Goal: Browse casually: Explore the website without a specific task or goal

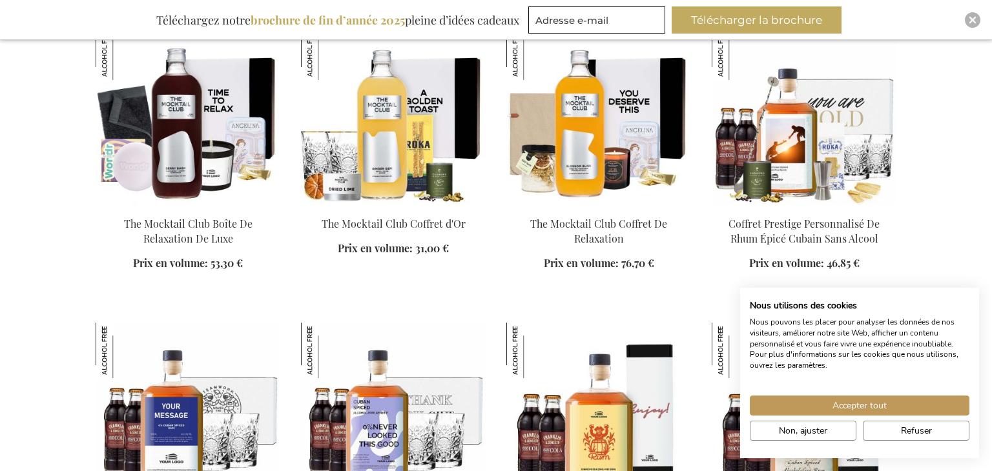
scroll to position [948, 0]
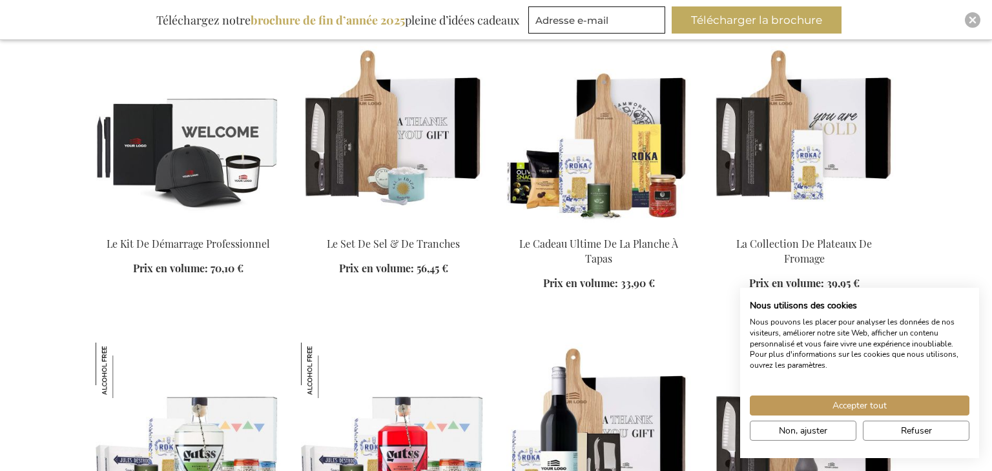
scroll to position [2733, 0]
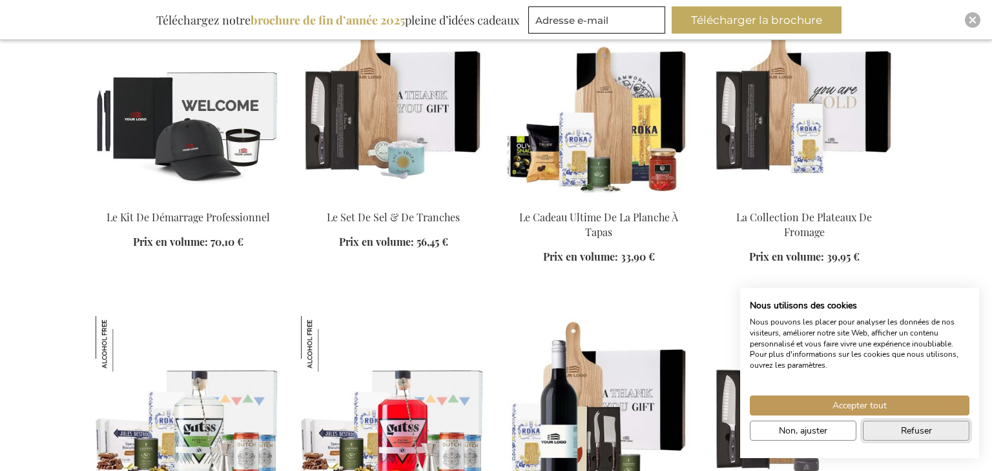
click at [894, 428] on button "Refuser" at bounding box center [915, 431] width 107 height 20
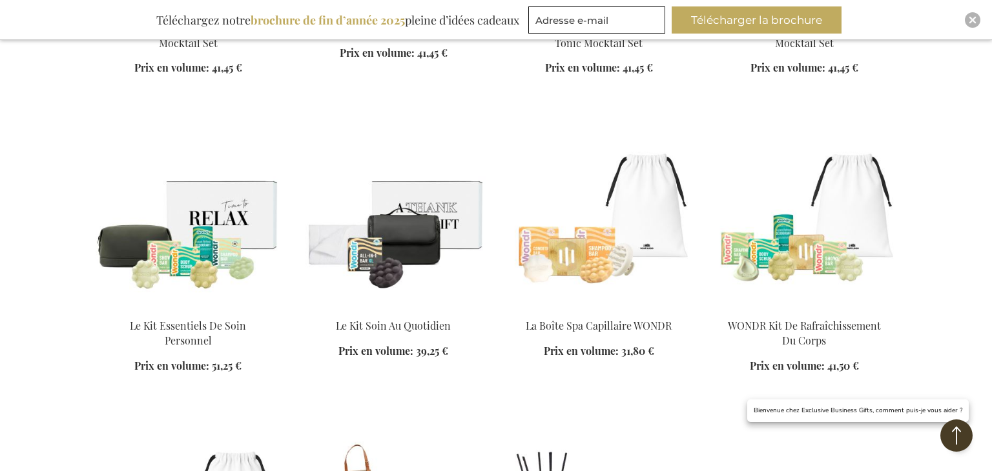
scroll to position [3512, 0]
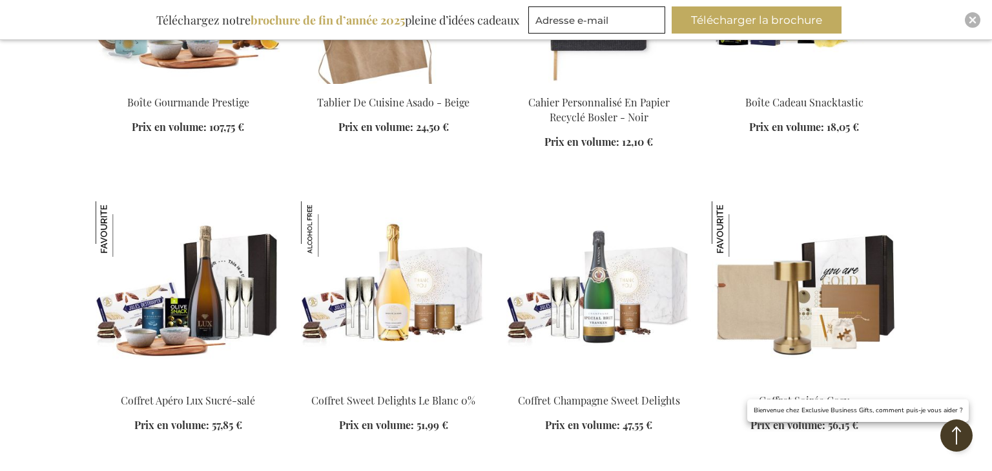
scroll to position [6710, 0]
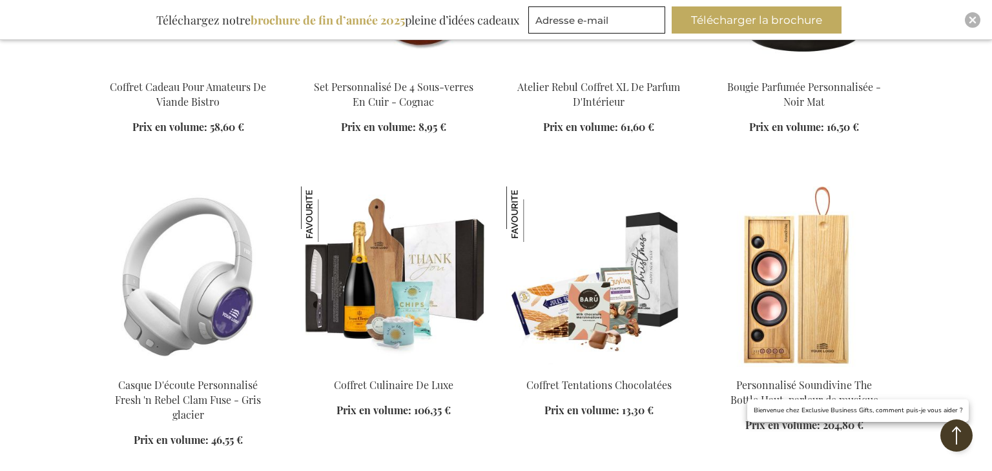
scroll to position [7605, 0]
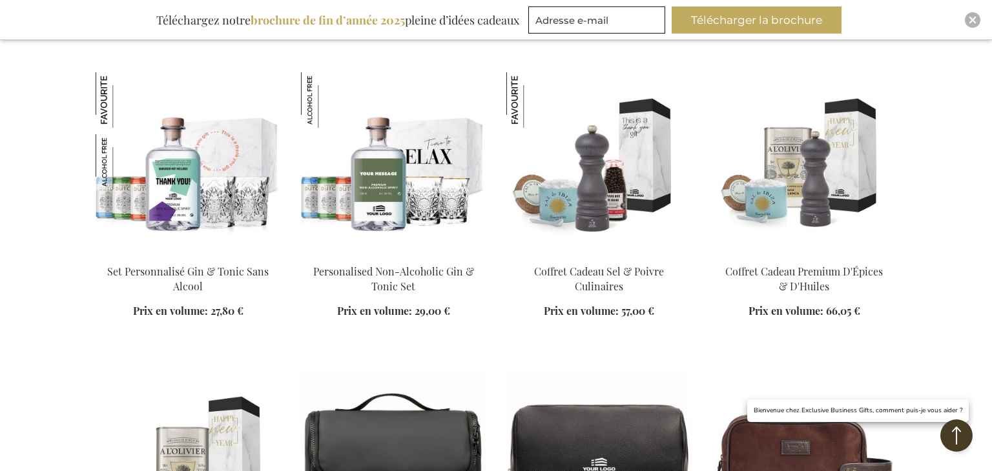
scroll to position [9815, 0]
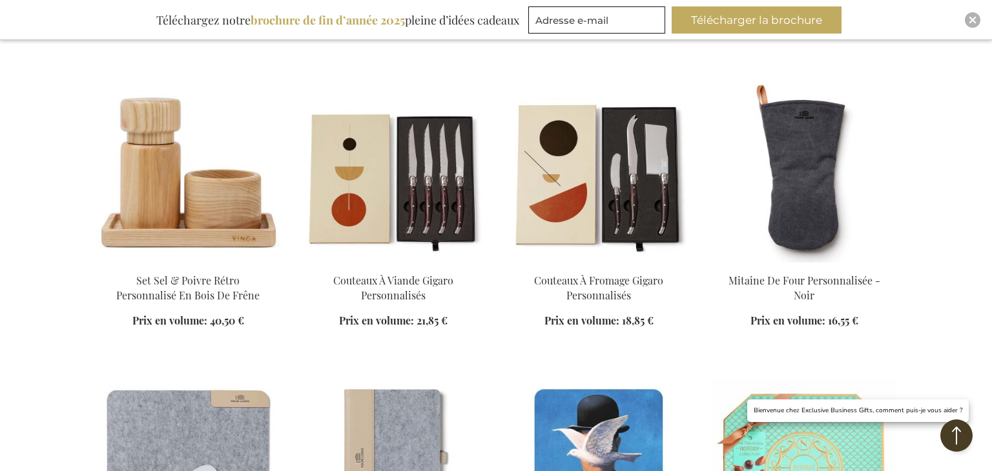
scroll to position [11369, 0]
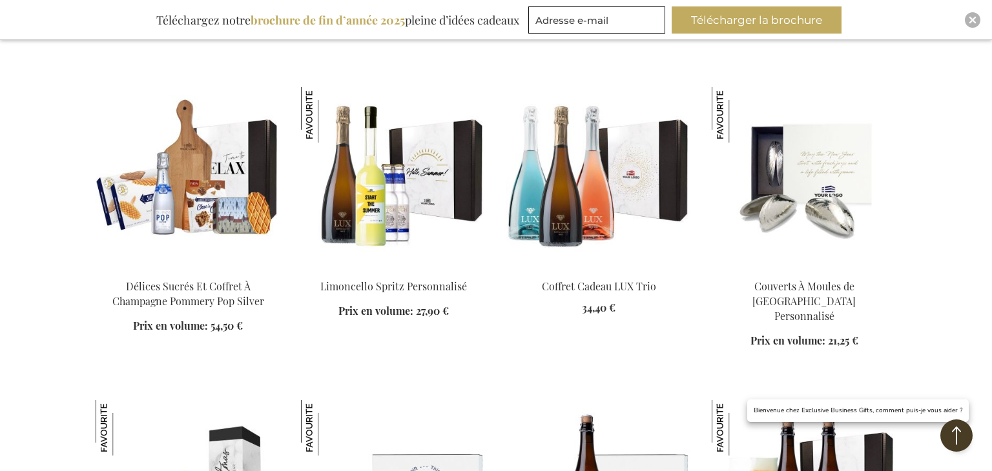
scroll to position [12219, 0]
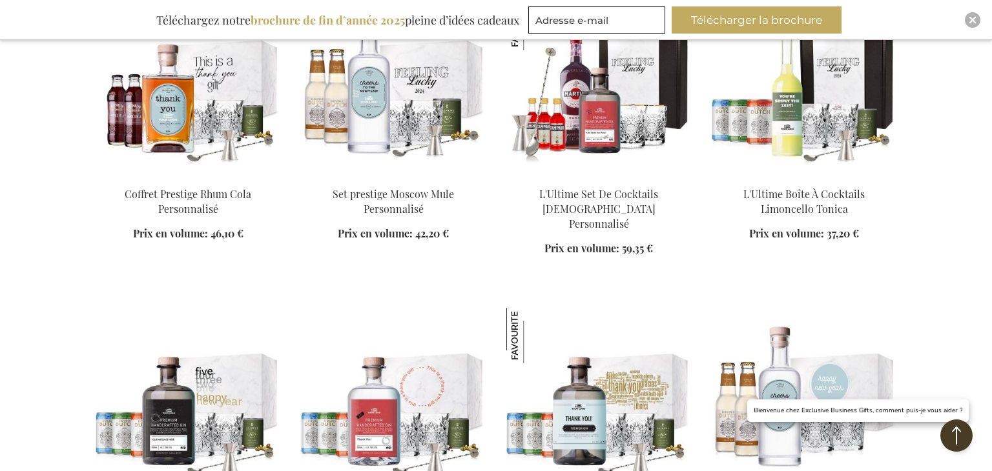
scroll to position [14297, 0]
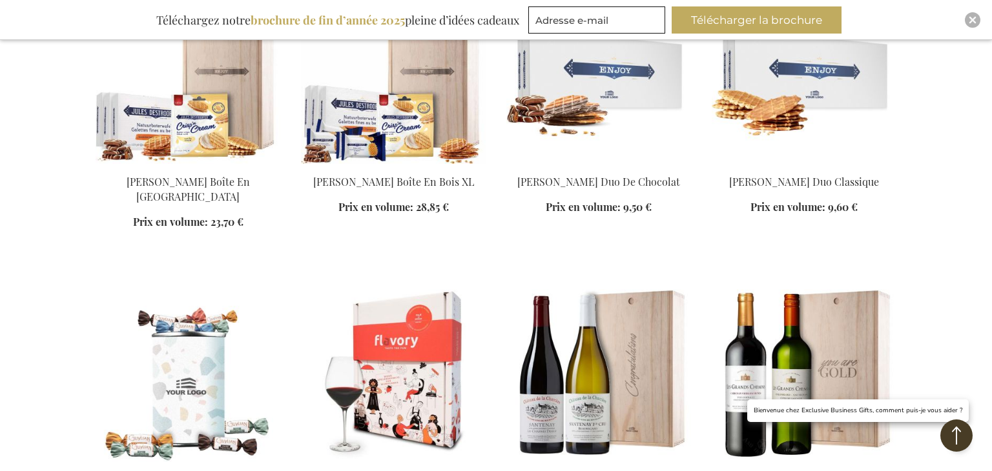
scroll to position [5714, 0]
